Goal: Navigation & Orientation: Understand site structure

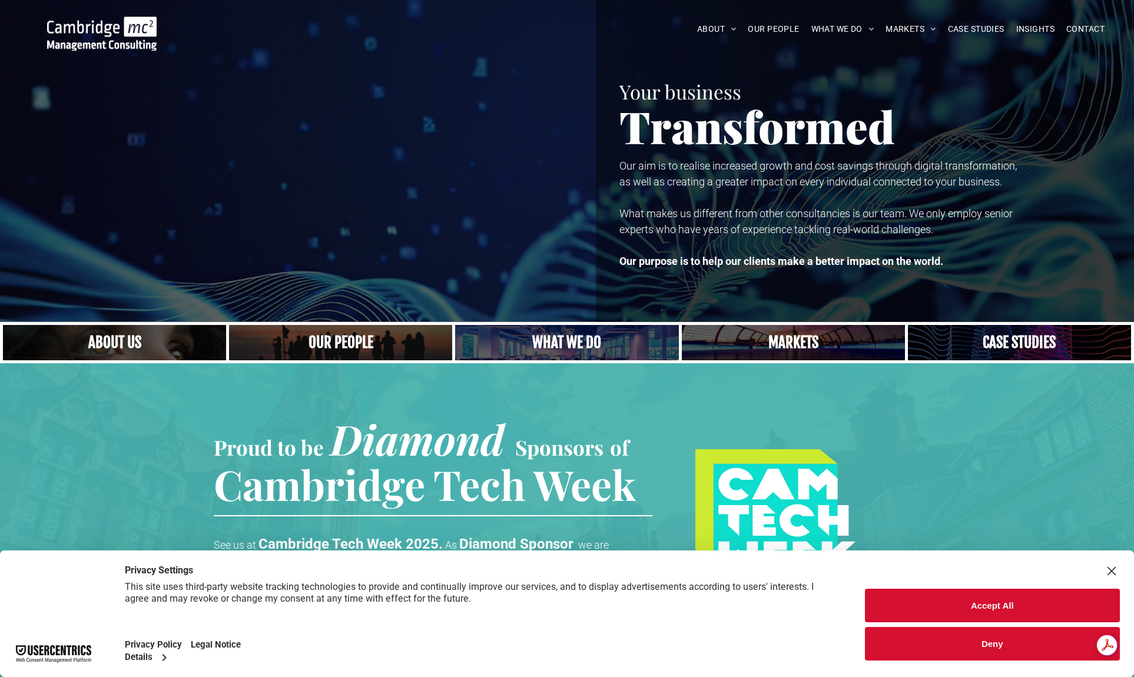
click at [933, 633] on button "Deny" at bounding box center [993, 644] width 256 height 34
